Goal: Feedback & Contribution: Submit feedback/report problem

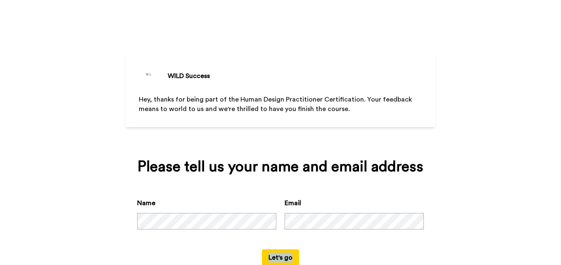
drag, startPoint x: 552, startPoint y: 242, endPoint x: 563, endPoint y: 253, distance: 15.2
click at [561, 253] on html "WILD Success Hey, thanks for being part of the Human Design Practitioner Certif…" at bounding box center [280, 132] width 561 height 265
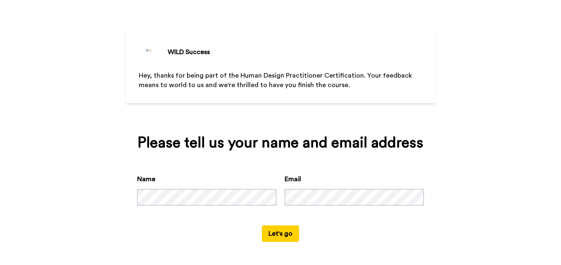
click at [277, 234] on button "Let's go" at bounding box center [280, 234] width 37 height 17
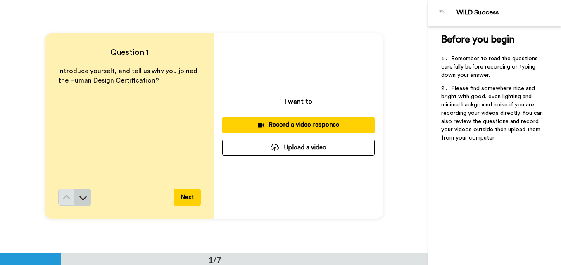
click at [76, 199] on button at bounding box center [83, 197] width 17 height 17
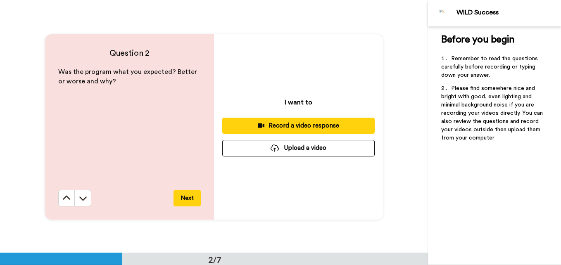
scroll to position [253, 0]
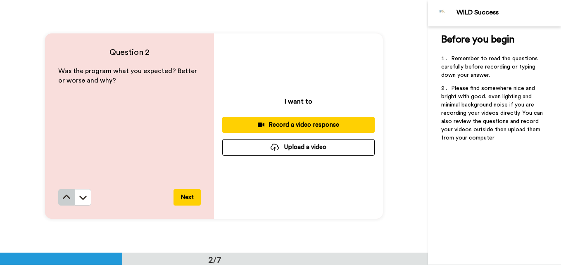
click at [63, 198] on icon at bounding box center [66, 197] width 7 height 4
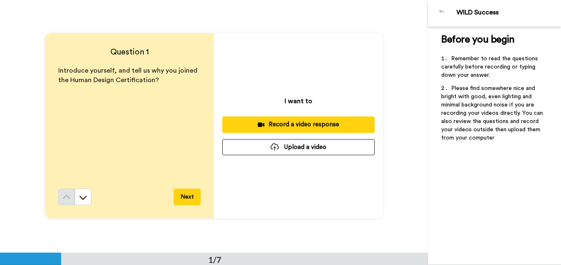
scroll to position [0, 0]
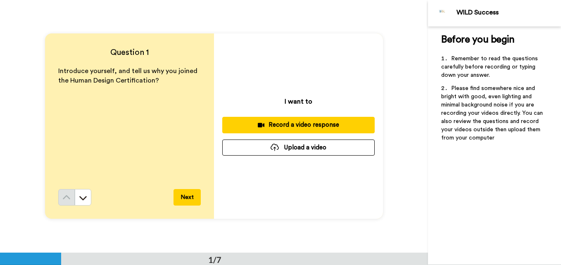
click at [190, 199] on button "Next" at bounding box center [187, 197] width 27 height 17
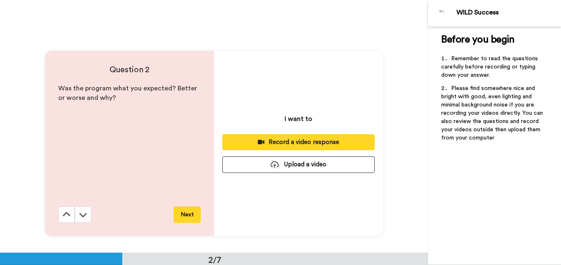
scroll to position [253, 0]
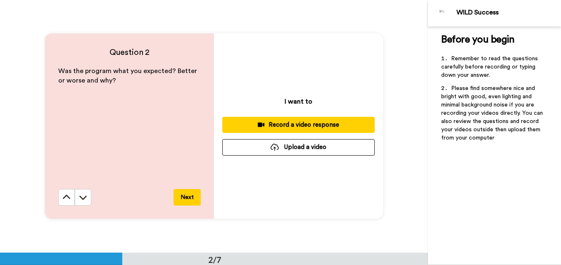
click at [190, 199] on button "Next" at bounding box center [187, 197] width 27 height 17
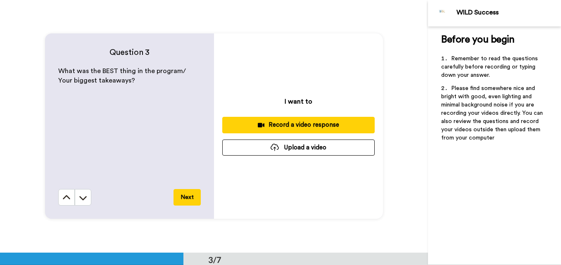
scroll to position [506, 0]
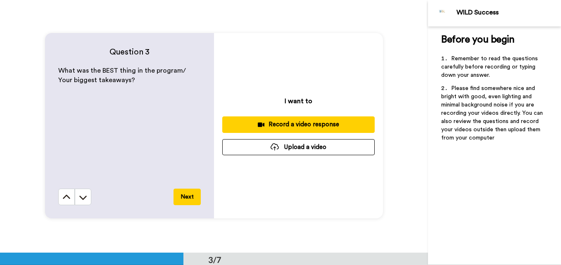
click at [103, 98] on div "What was the BEST thing in the program/ Your biggest takeaways?" at bounding box center [129, 127] width 143 height 123
click at [58, 198] on button at bounding box center [66, 197] width 17 height 17
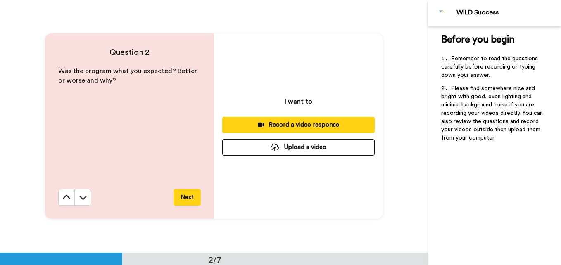
click at [58, 198] on button at bounding box center [66, 197] width 17 height 17
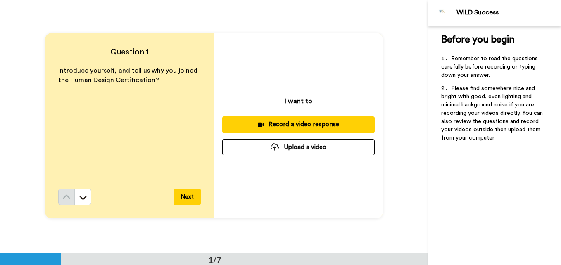
scroll to position [0, 0]
click at [516, 203] on div "Before you begin ﻿ Remember to read the questions carefully before recording or…" at bounding box center [494, 145] width 133 height 239
click at [84, 201] on icon at bounding box center [83, 198] width 8 height 8
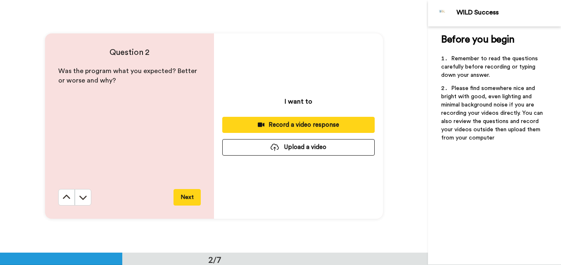
scroll to position [253, 0]
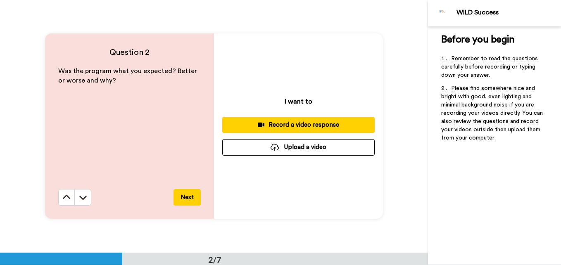
click at [84, 201] on icon at bounding box center [83, 197] width 8 height 8
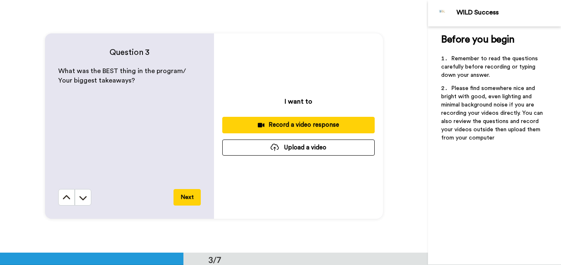
scroll to position [506, 0]
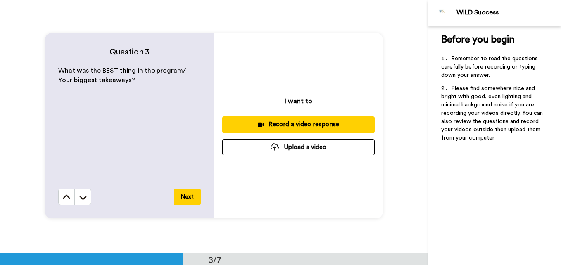
click at [84, 201] on icon at bounding box center [83, 197] width 8 height 8
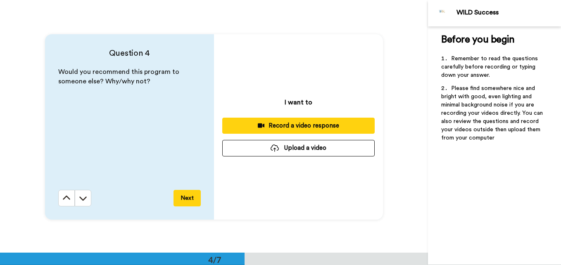
scroll to position [758, 0]
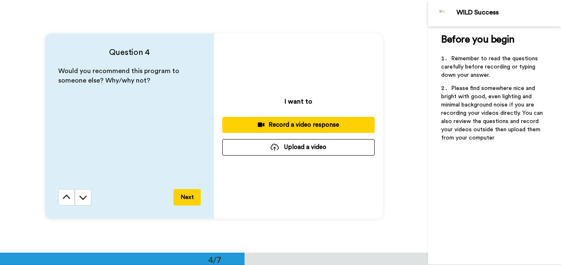
click at [84, 201] on icon at bounding box center [83, 197] width 8 height 8
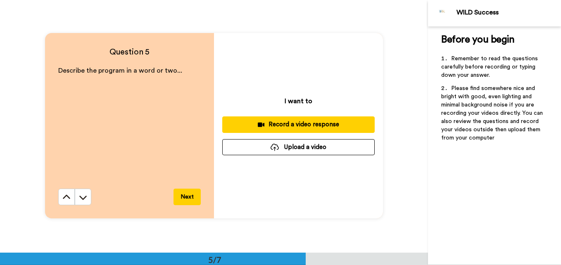
click at [84, 201] on icon at bounding box center [83, 197] width 8 height 8
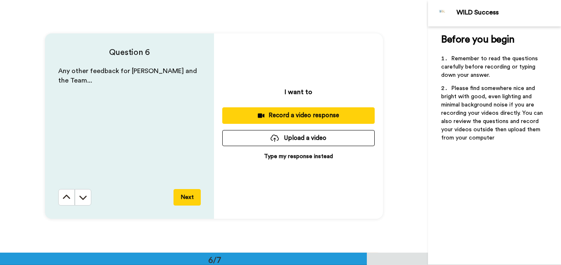
scroll to position [1264, 0]
click at [84, 201] on icon at bounding box center [83, 197] width 8 height 8
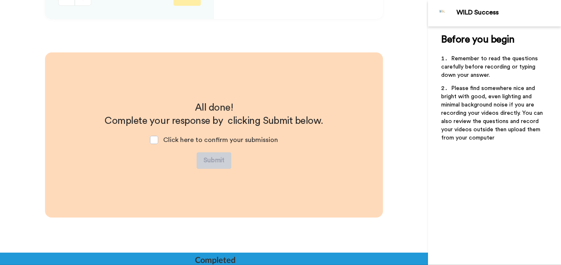
scroll to position [1473, 0]
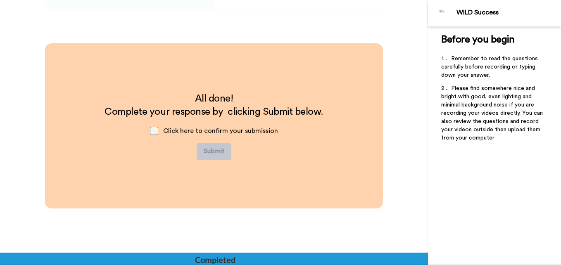
click at [156, 132] on span at bounding box center [154, 131] width 8 height 8
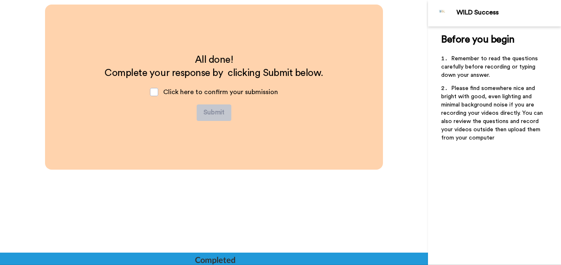
scroll to position [1516, 0]
